Goal: Navigation & Orientation: Find specific page/section

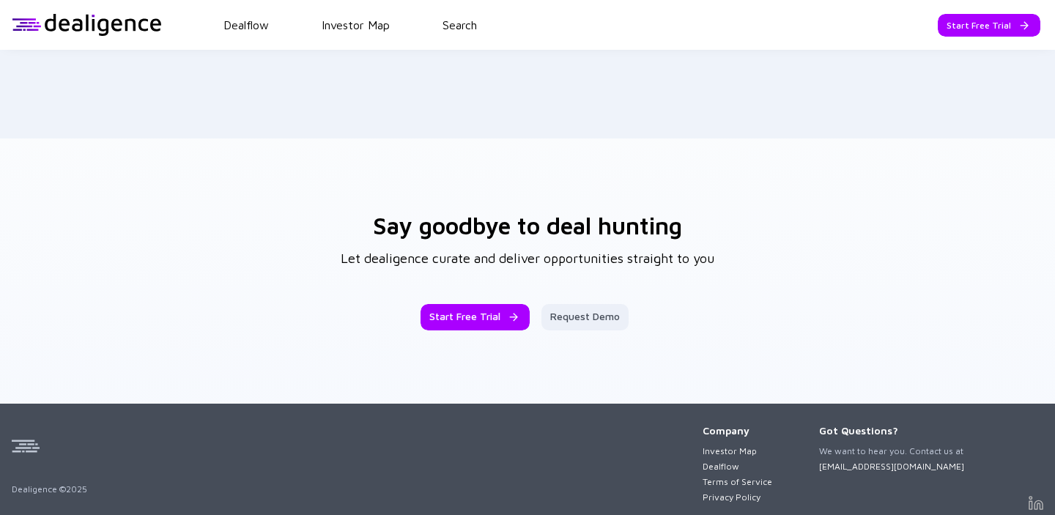
scroll to position [2359, 0]
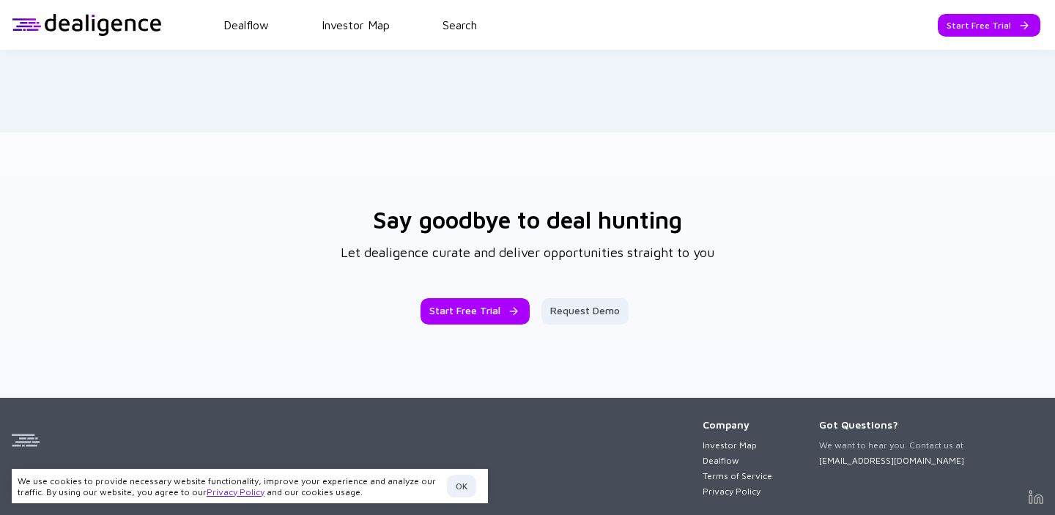
click at [1035, 494] on img at bounding box center [1036, 497] width 15 height 14
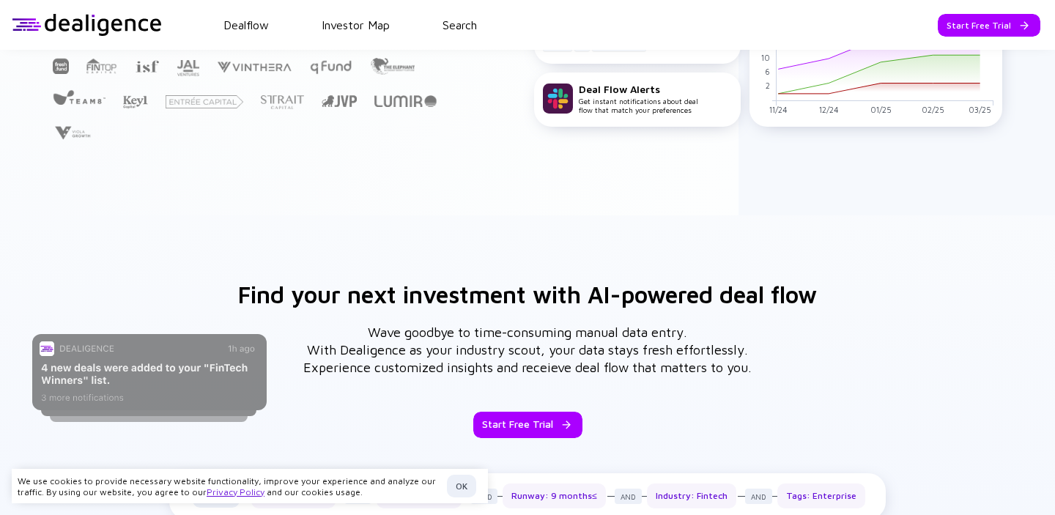
scroll to position [0, 0]
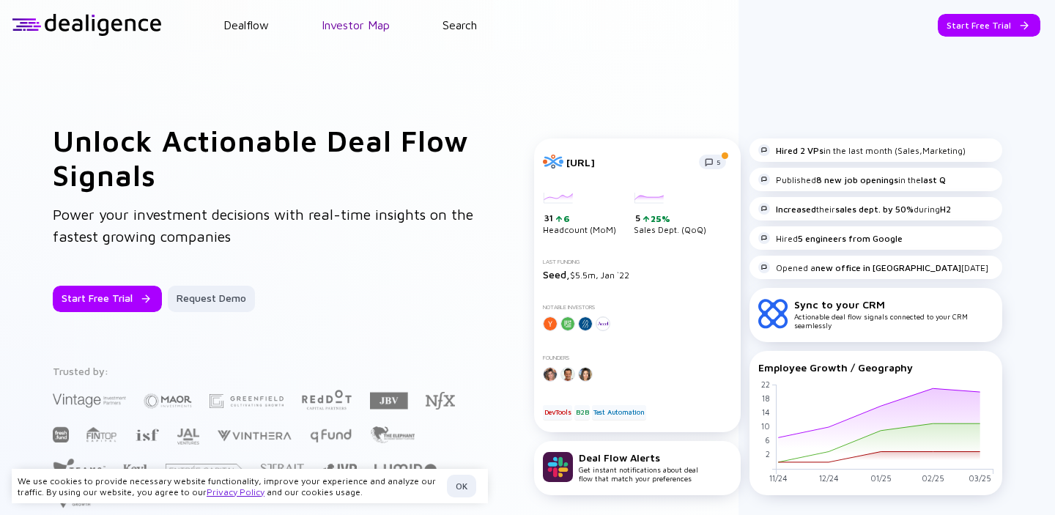
click at [361, 28] on link "Investor Map" at bounding box center [356, 24] width 68 height 13
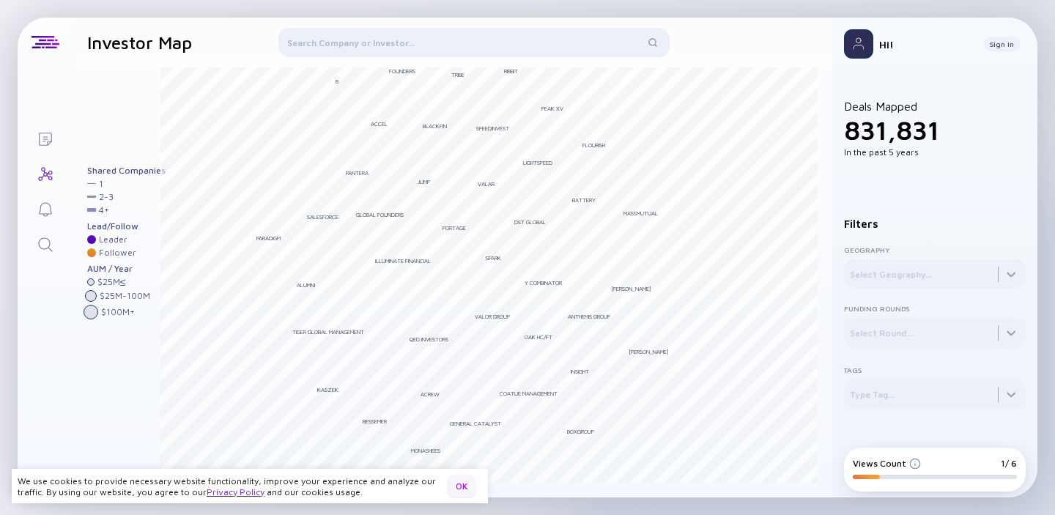
click at [458, 486] on div "OK" at bounding box center [461, 486] width 29 height 23
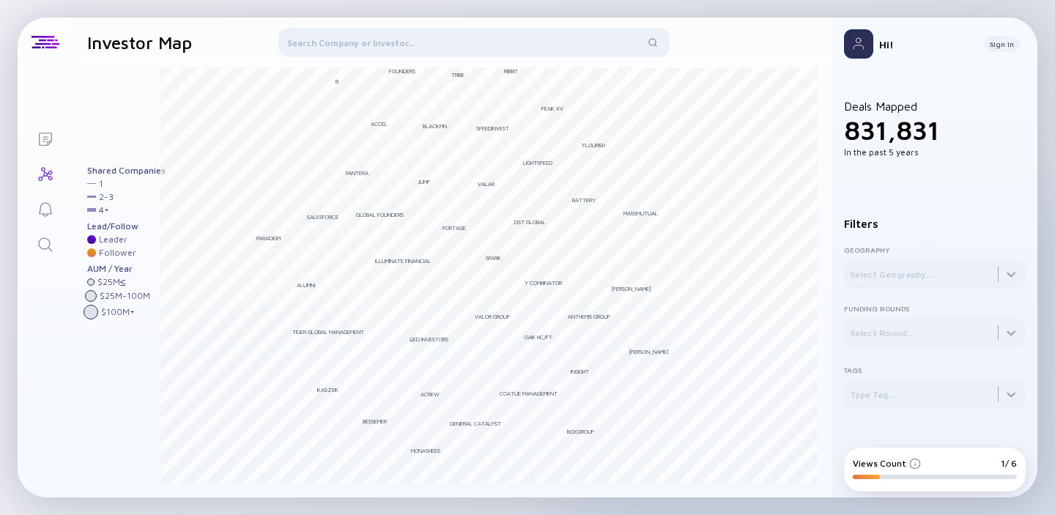
click at [48, 134] on icon "Lists" at bounding box center [46, 139] width 18 height 18
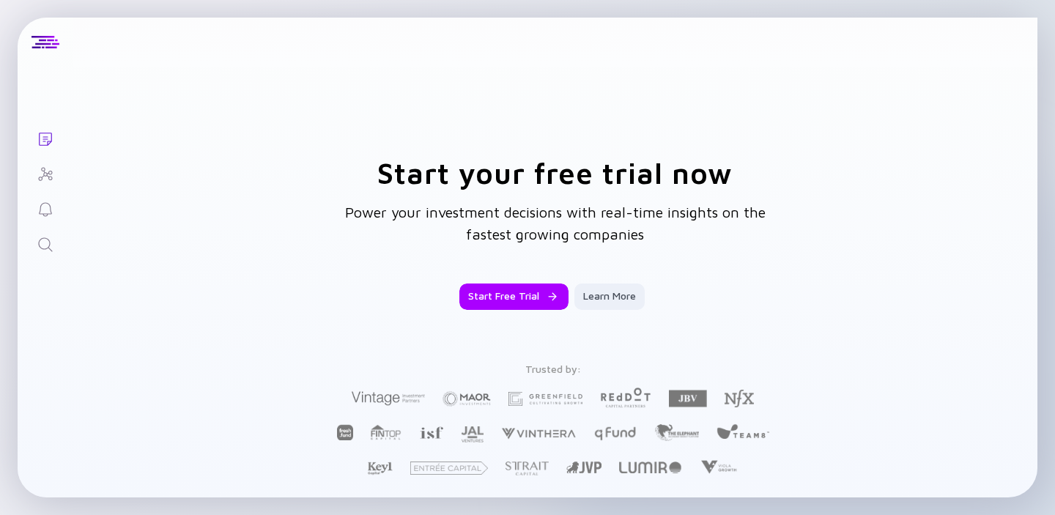
click at [218, 15] on div "Lists Start your free trial now Power your investment decisions with real-time …" at bounding box center [527, 257] width 1055 height 515
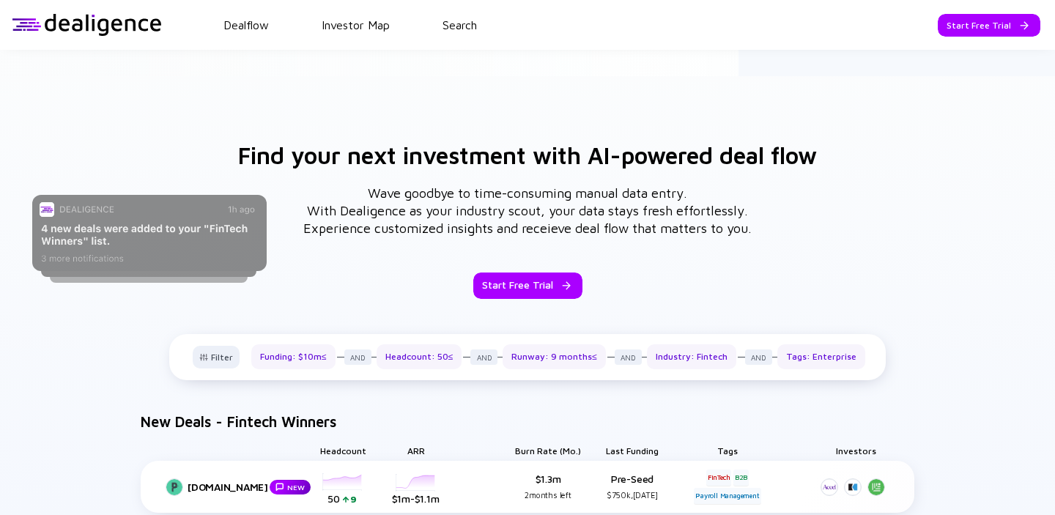
scroll to position [605, 0]
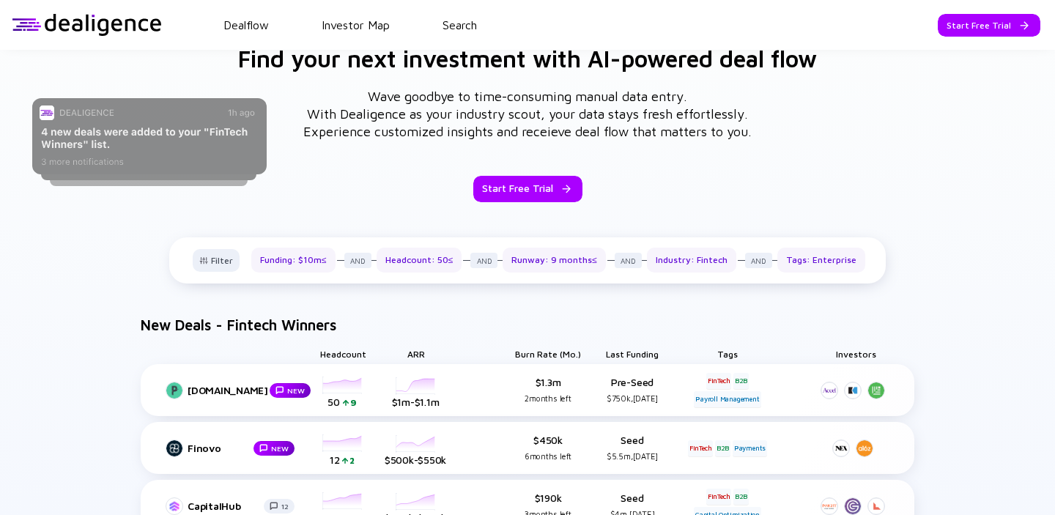
click at [219, 261] on div "Filter Funding: $10m≤ Headcount: 50≤ Runway: 9 months≤ Industry: Fintech Tags: …" at bounding box center [527, 266] width 699 height 37
click at [377, 260] on div "Headcount: 50≤" at bounding box center [420, 260] width 86 height 25
click at [427, 257] on div "Headcount: 50≤" at bounding box center [420, 260] width 86 height 25
drag, startPoint x: 294, startPoint y: 257, endPoint x: 554, endPoint y: 262, distance: 260.3
click at [554, 262] on div "Funding: $10m≤ Headcount: 50≤ Runway: 9 months≤ Industry: Fintech Tags: Enterpr…" at bounding box center [558, 260] width 614 height 25
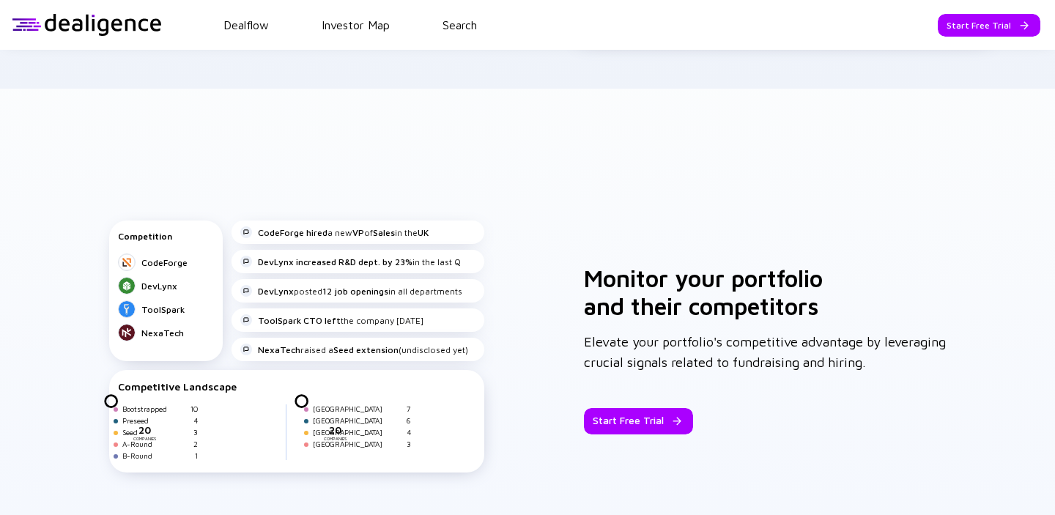
scroll to position [1566, 0]
